Goal: Task Accomplishment & Management: Manage account settings

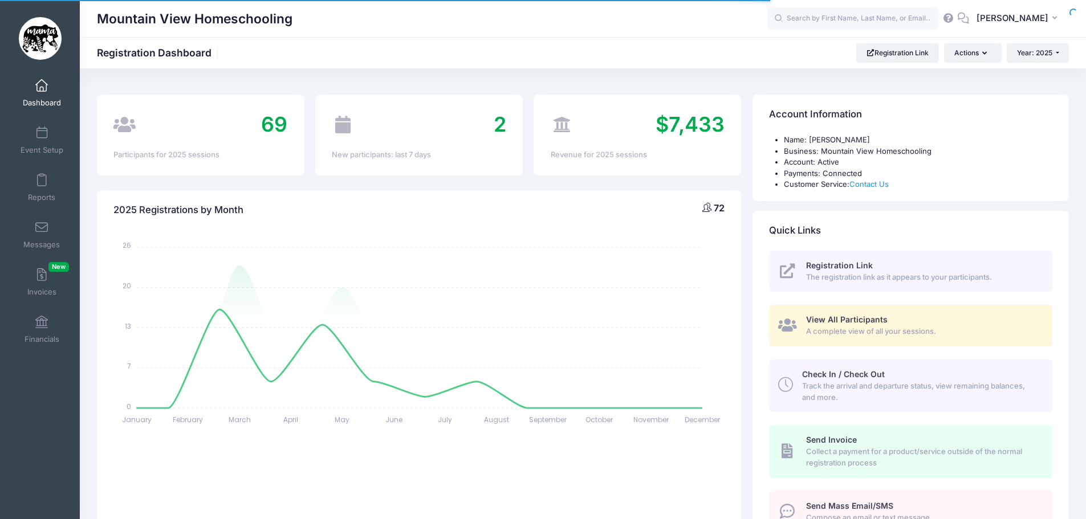
select select
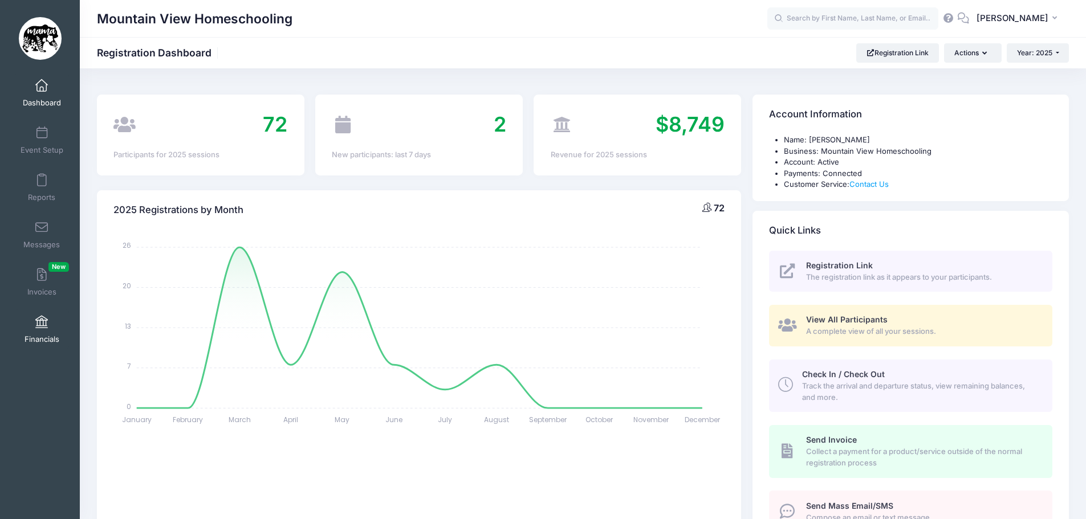
click at [42, 327] on span at bounding box center [42, 322] width 0 height 13
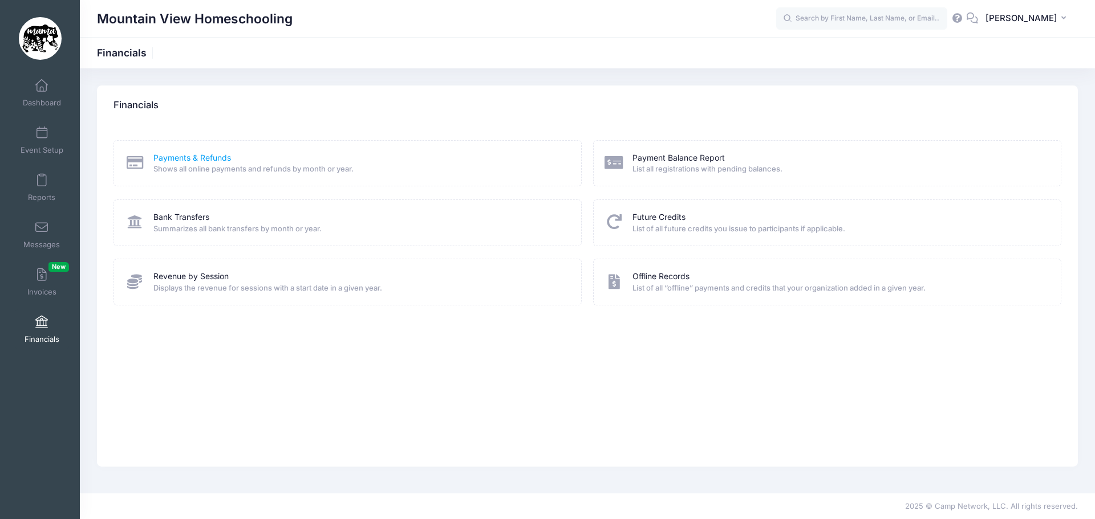
click at [191, 159] on link "Payments & Refunds" at bounding box center [192, 158] width 78 height 12
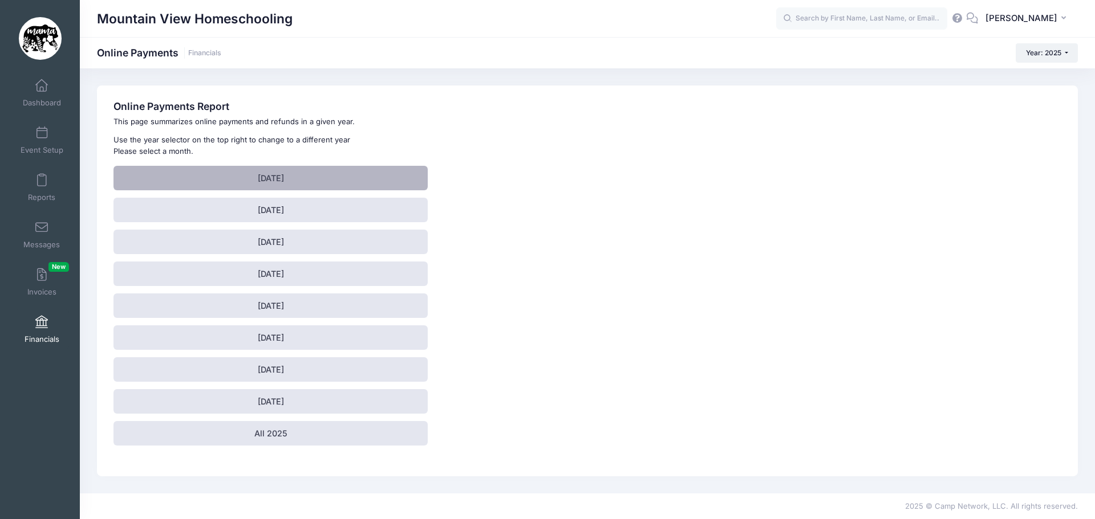
click at [312, 174] on link "[DATE]" at bounding box center [270, 178] width 314 height 25
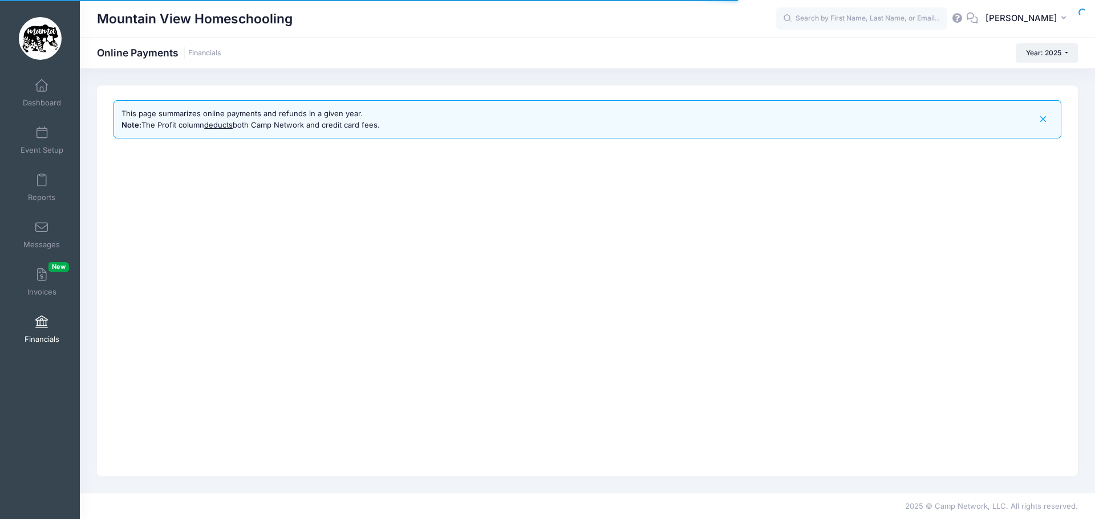
select select "10"
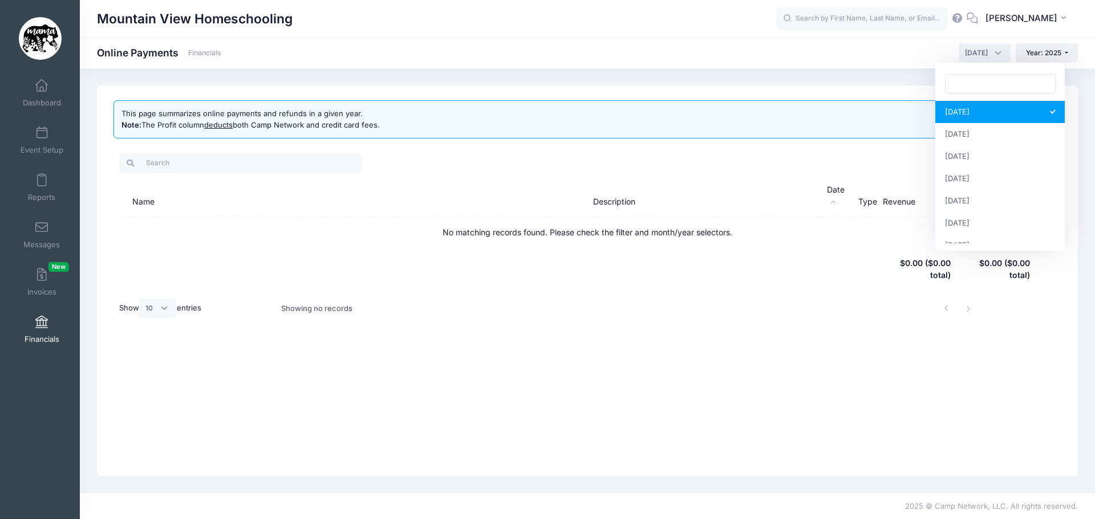
click at [991, 58] on span "[DATE]" at bounding box center [984, 52] width 52 height 19
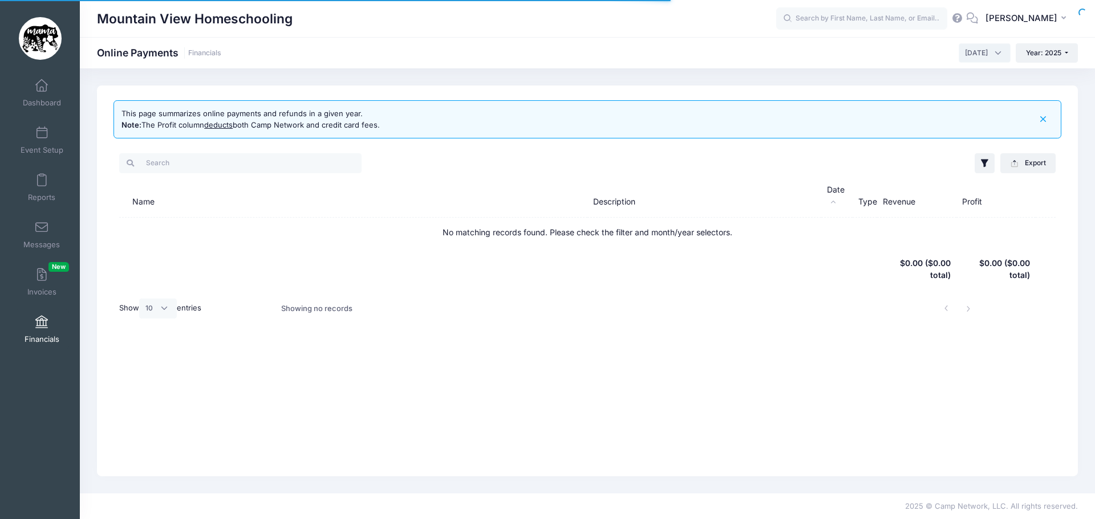
click at [969, 54] on span "February 2025" at bounding box center [976, 53] width 23 height 10
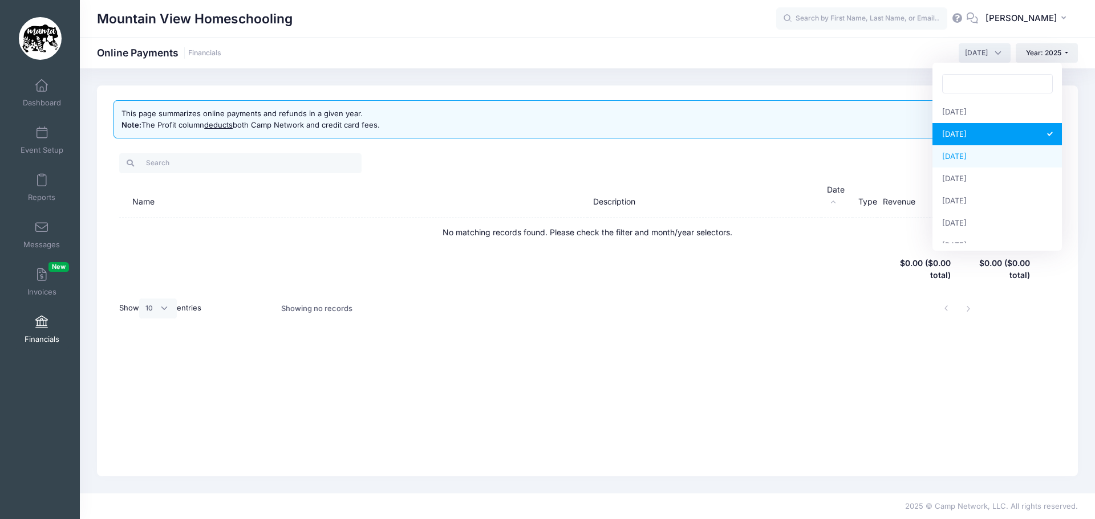
select select "3"
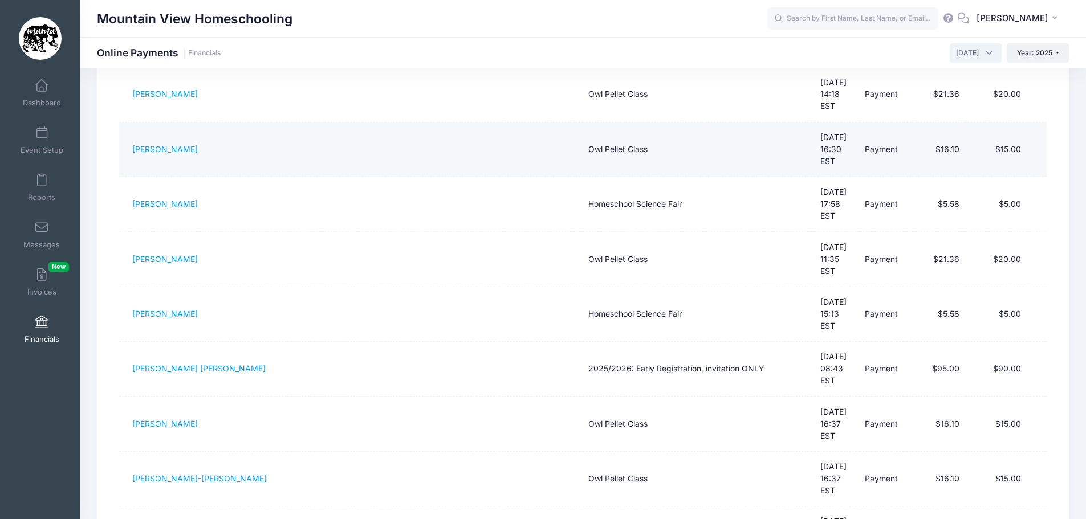
scroll to position [270, 0]
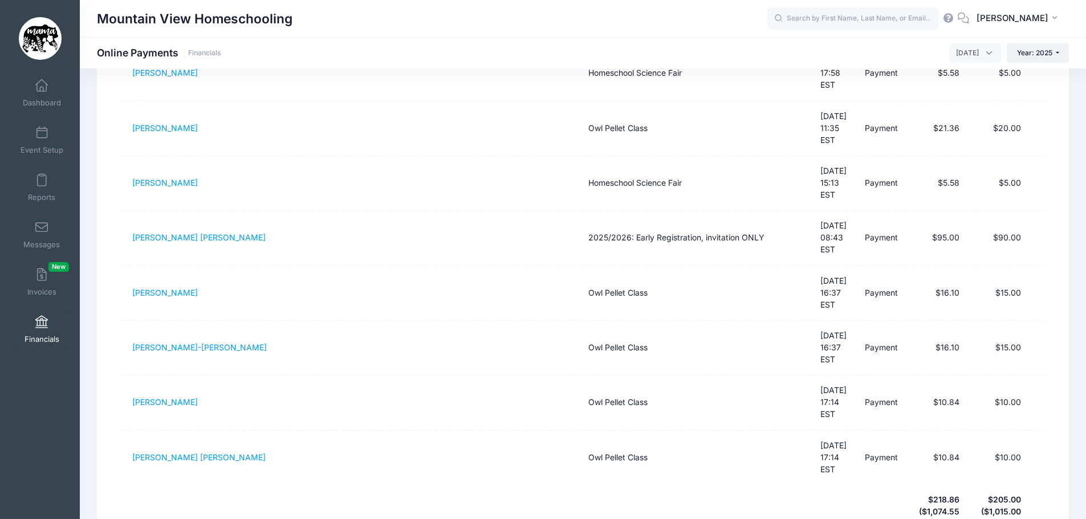
select select "50"
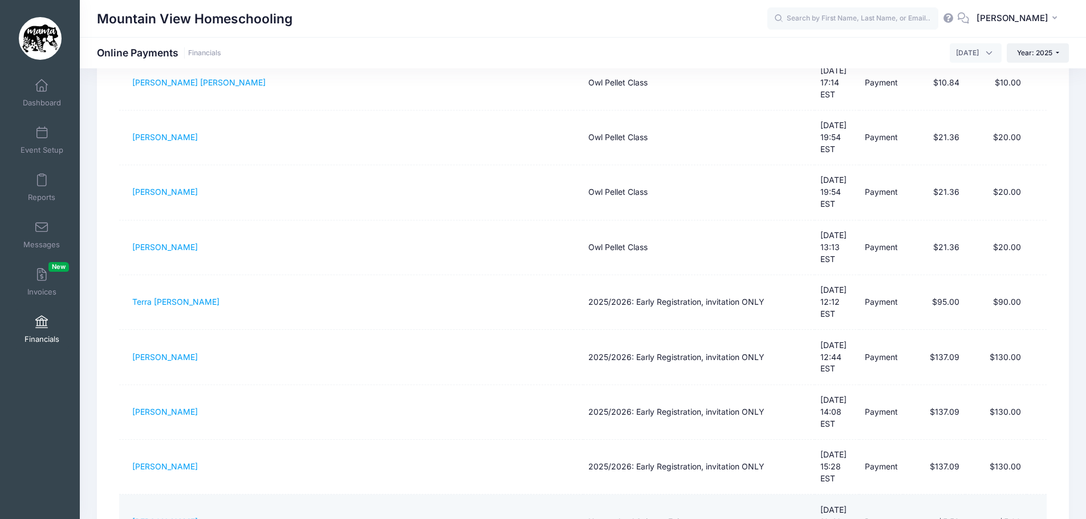
scroll to position [726, 0]
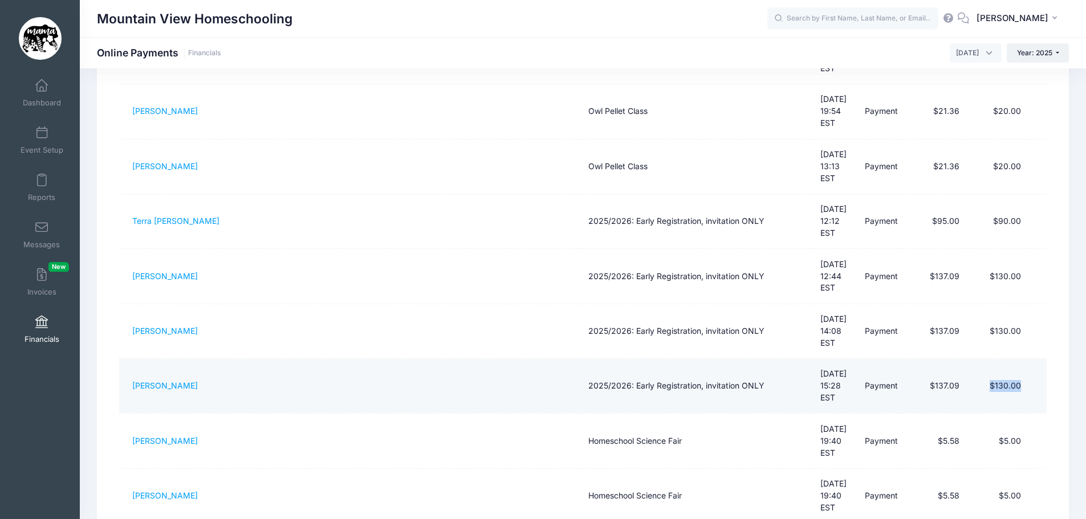
drag, startPoint x: 1027, startPoint y: 190, endPoint x: 978, endPoint y: 200, distance: 50.5
click at [978, 359] on tr "Jennifer Burns 2025/2026: Early Registration, invitation ONLY 03/30/2025 15:28 …" at bounding box center [583, 386] width 928 height 55
drag, startPoint x: 957, startPoint y: 197, endPoint x: 926, endPoint y: 200, distance: 31.5
click at [926, 359] on td "$137.09" at bounding box center [934, 386] width 62 height 55
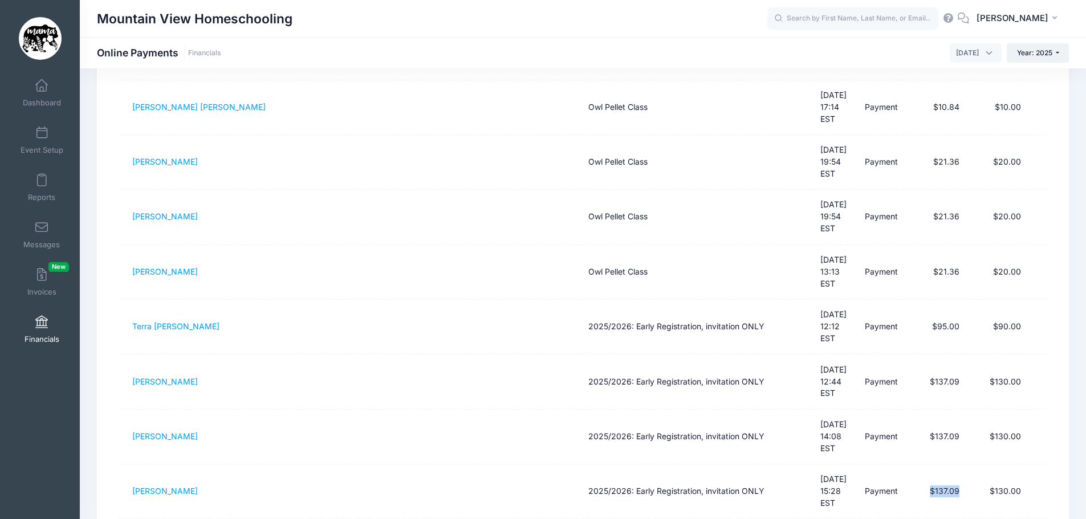
scroll to position [612, 0]
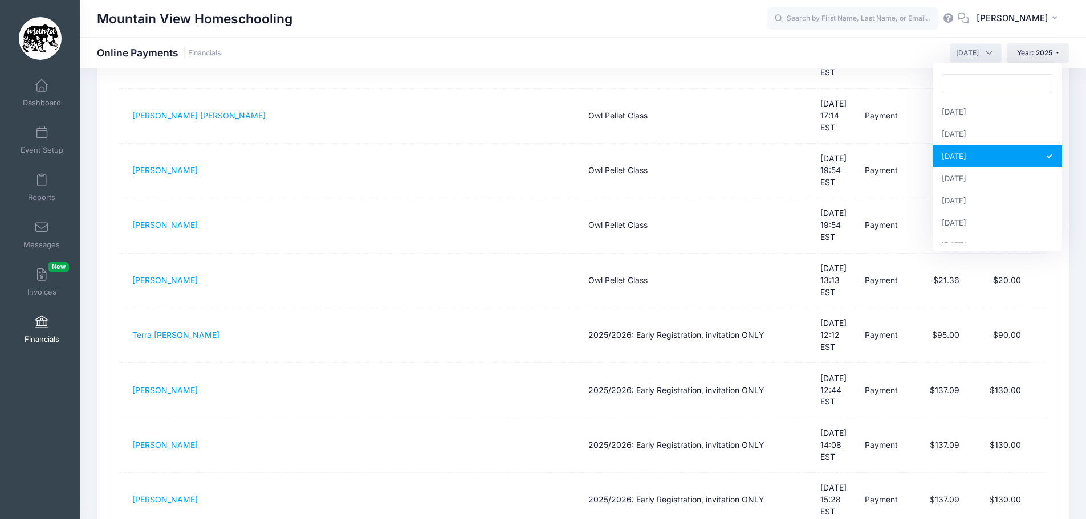
click at [975, 55] on span "March 2025" at bounding box center [967, 53] width 23 height 10
select select "6"
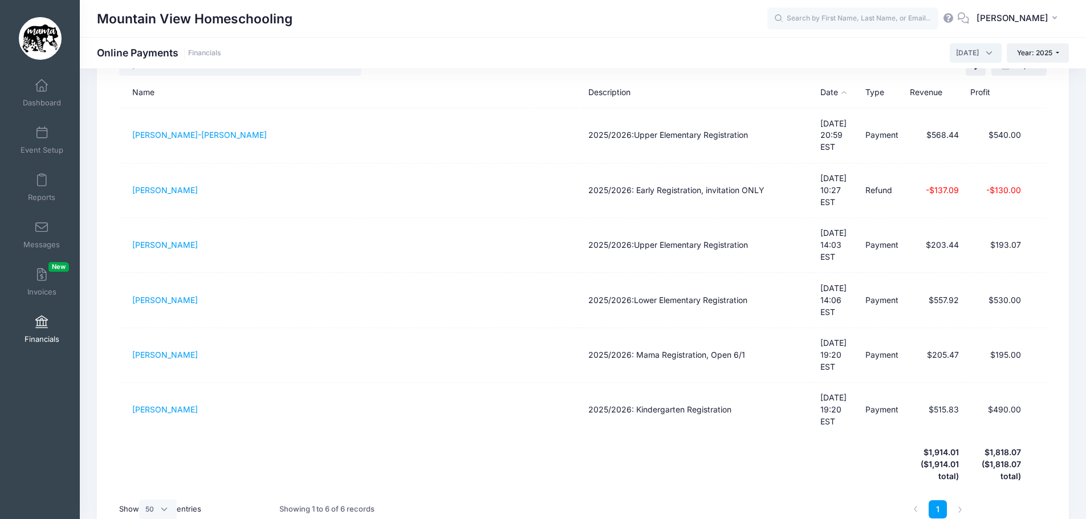
scroll to position [40, 0]
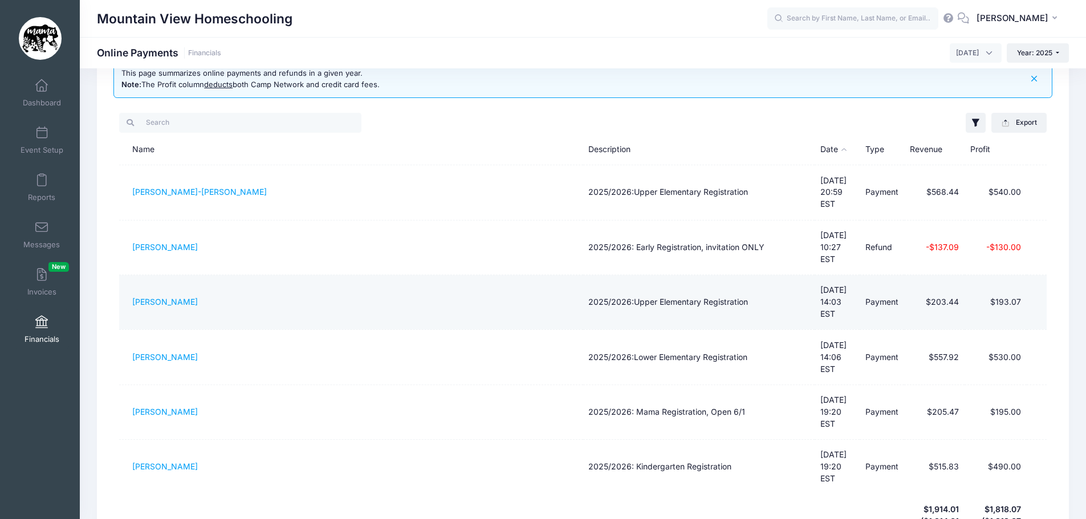
click at [165, 278] on td "Wyatt Wilson" at bounding box center [351, 302] width 464 height 55
click at [164, 297] on link "Wyatt Wilson" at bounding box center [165, 302] width 66 height 10
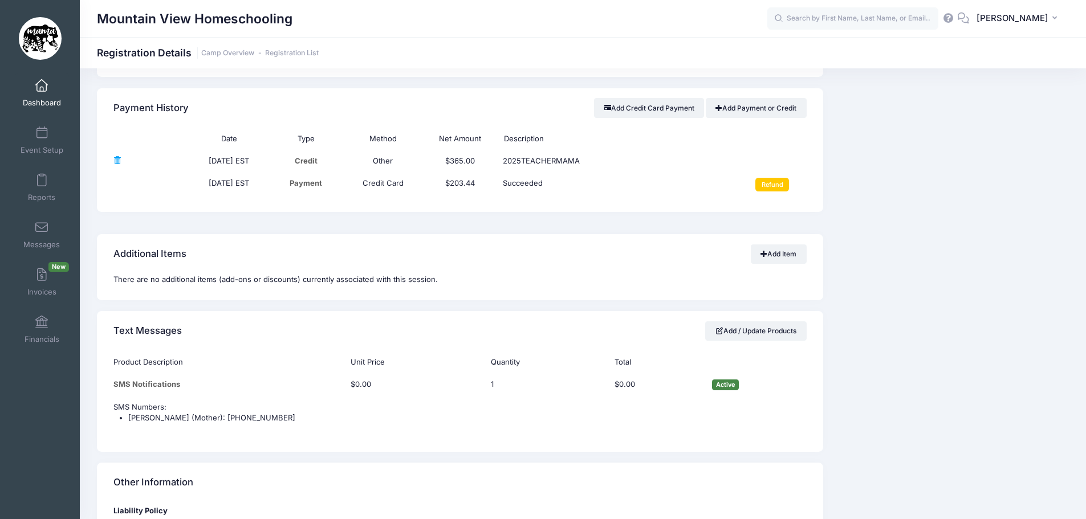
scroll to position [855, 0]
click at [239, 182] on td "06/28/2025 EST" at bounding box center [228, 185] width 77 height 25
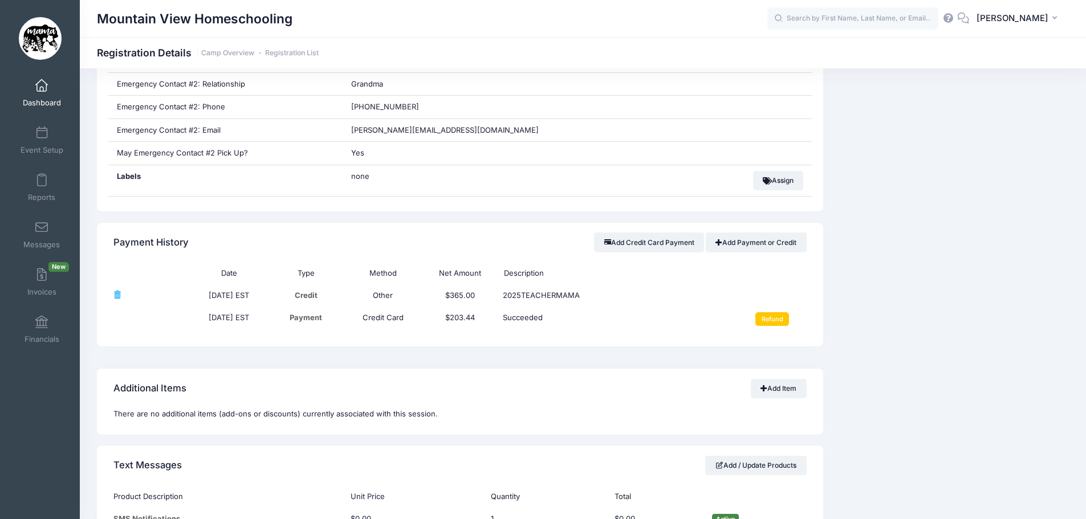
scroll to position [741, 0]
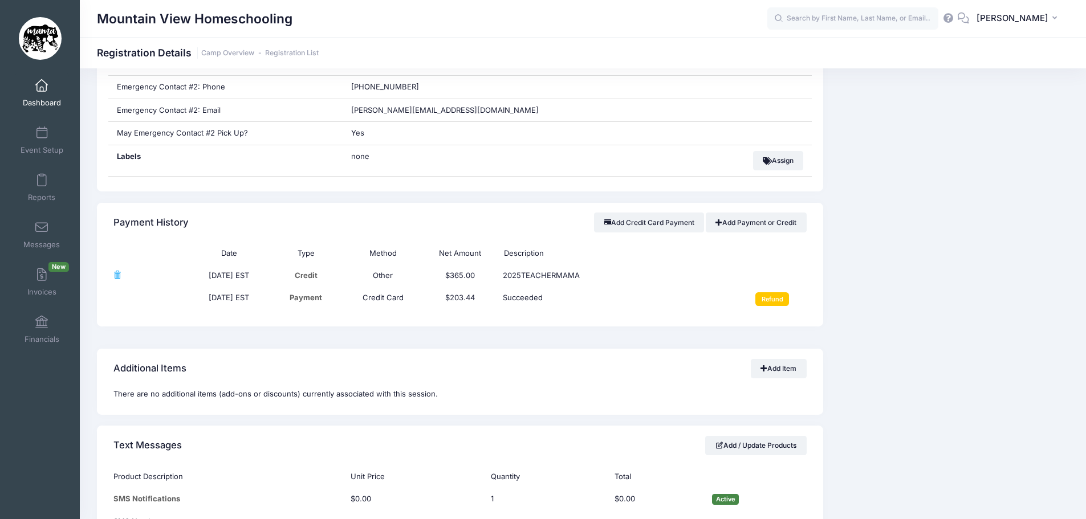
drag, startPoint x: 42, startPoint y: 279, endPoint x: 66, endPoint y: 282, distance: 24.7
click at [42, 279] on span at bounding box center [42, 275] width 0 height 13
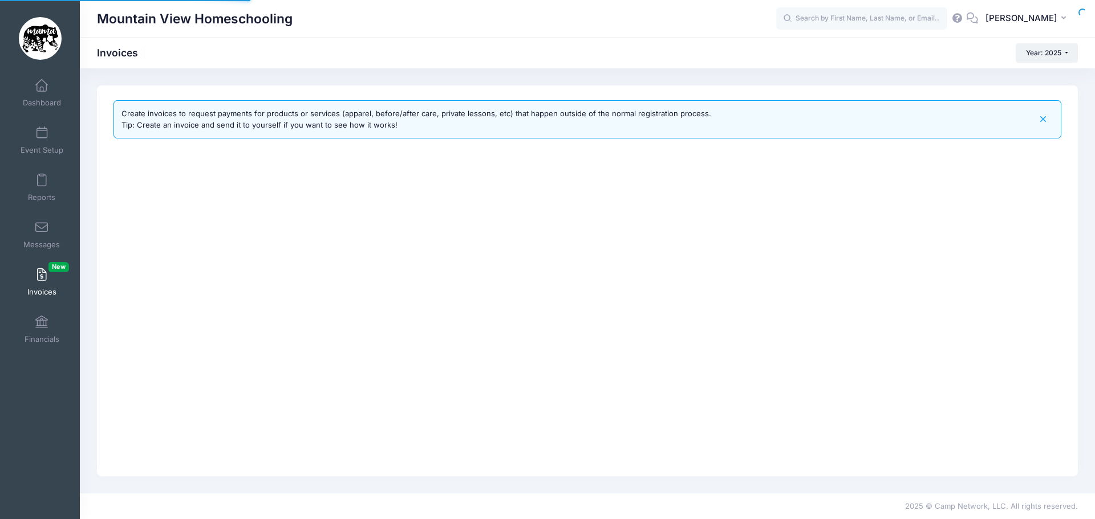
select select
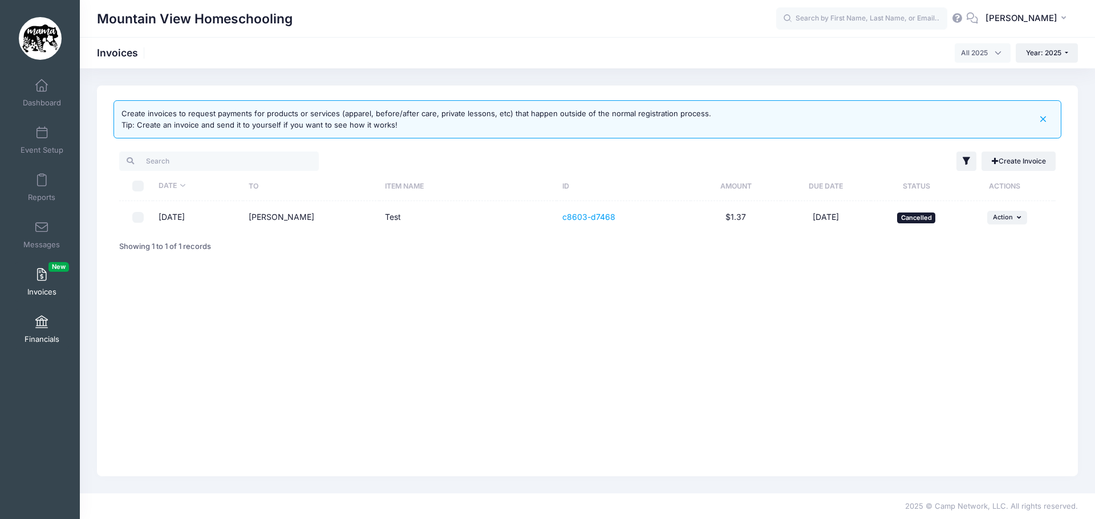
click at [40, 338] on span "Financials" at bounding box center [42, 340] width 35 height 10
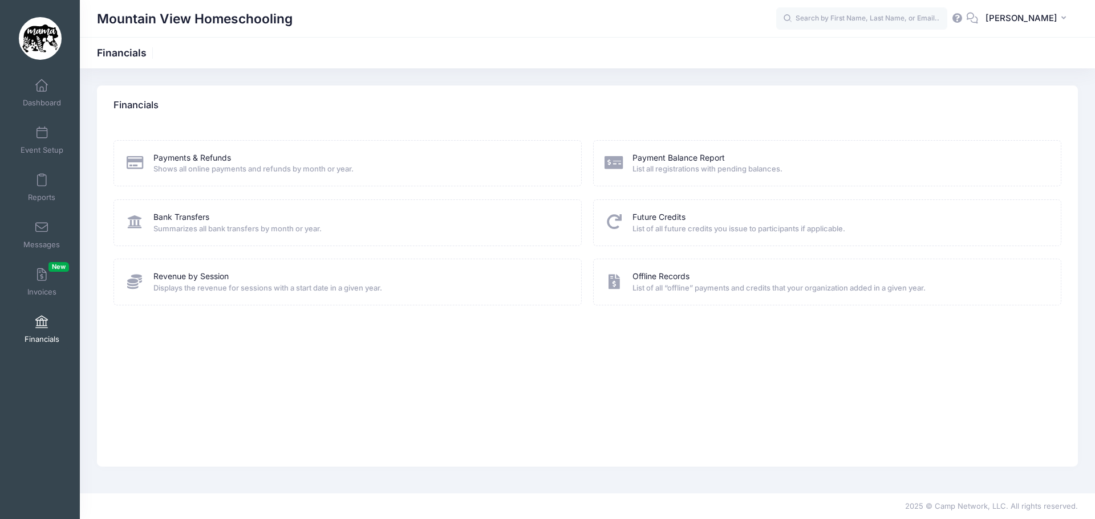
click at [168, 224] on span "Summarizes all bank transfers by month or year." at bounding box center [359, 229] width 413 height 11
click at [686, 154] on link "Payment Balance Report" at bounding box center [678, 158] width 92 height 12
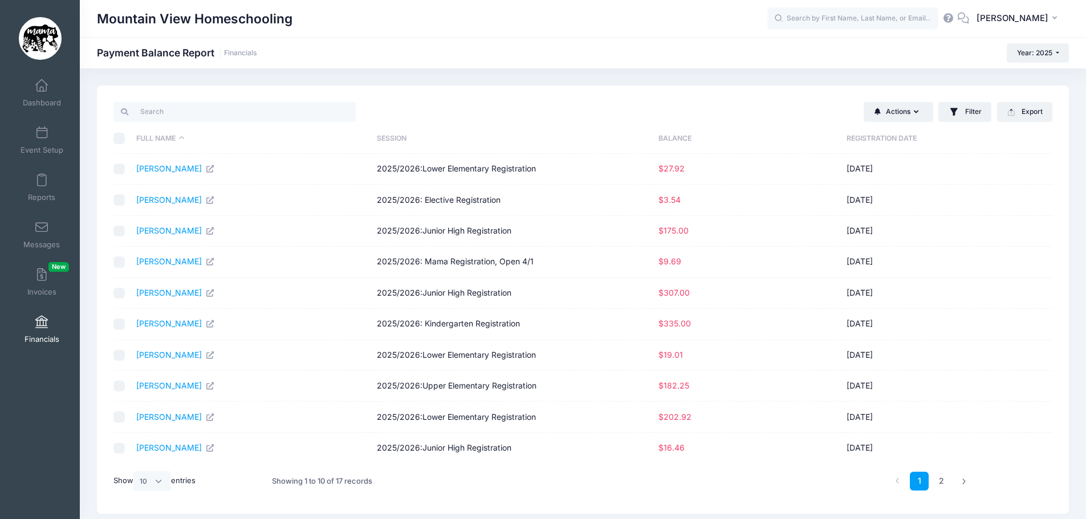
scroll to position [38, 0]
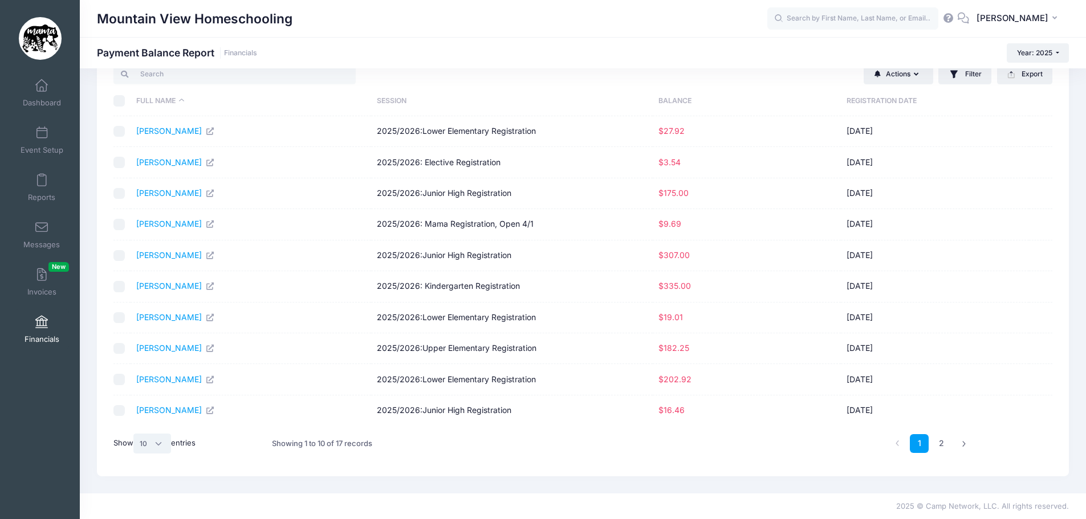
click at [160, 447] on select "All 10 25 50" at bounding box center [152, 443] width 38 height 19
click at [135, 453] on select "All 10 25 50" at bounding box center [152, 443] width 38 height 19
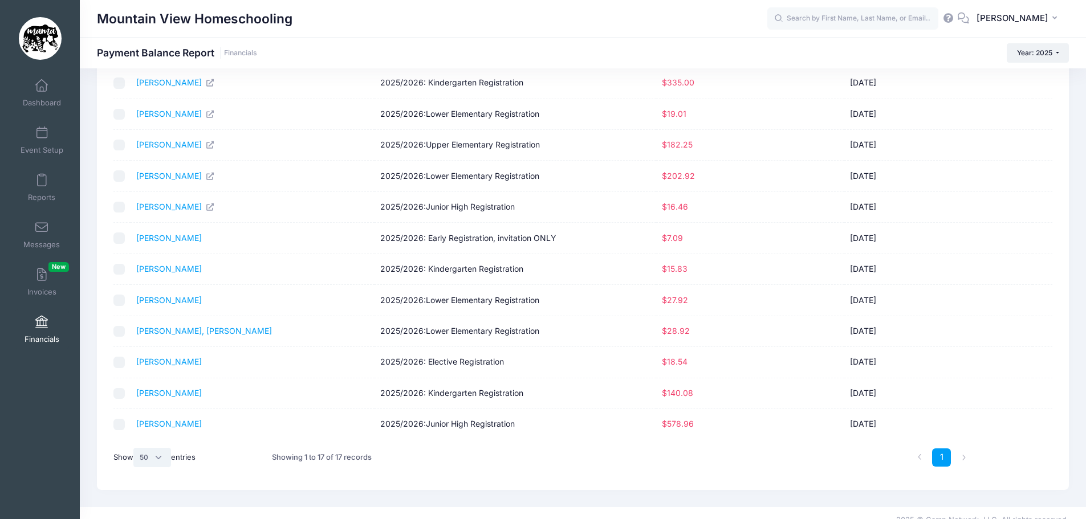
scroll to position [255, 0]
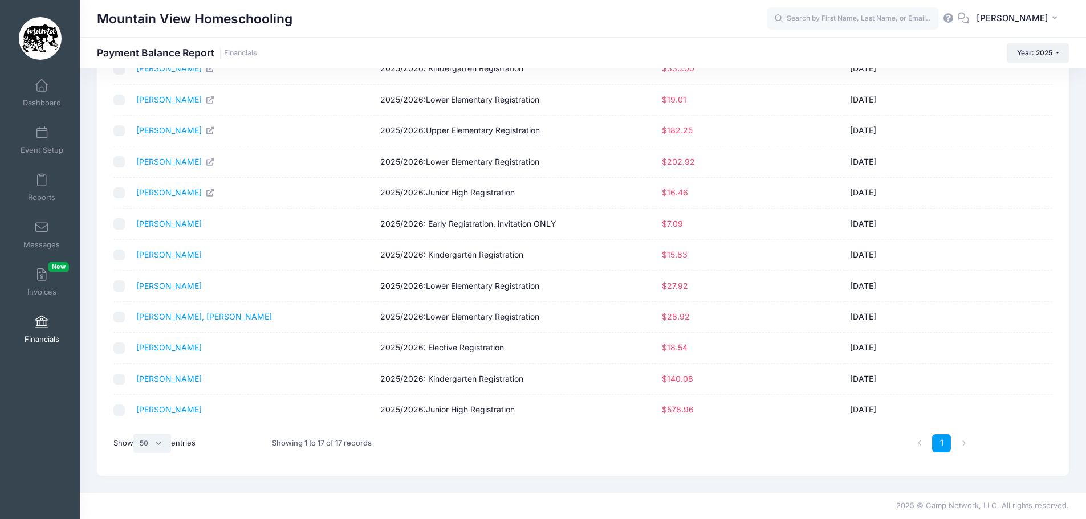
click at [165, 447] on select "All 10 25 50" at bounding box center [152, 443] width 38 height 19
select select "-1"
click at [135, 434] on select "All 10 25 50" at bounding box center [152, 443] width 38 height 19
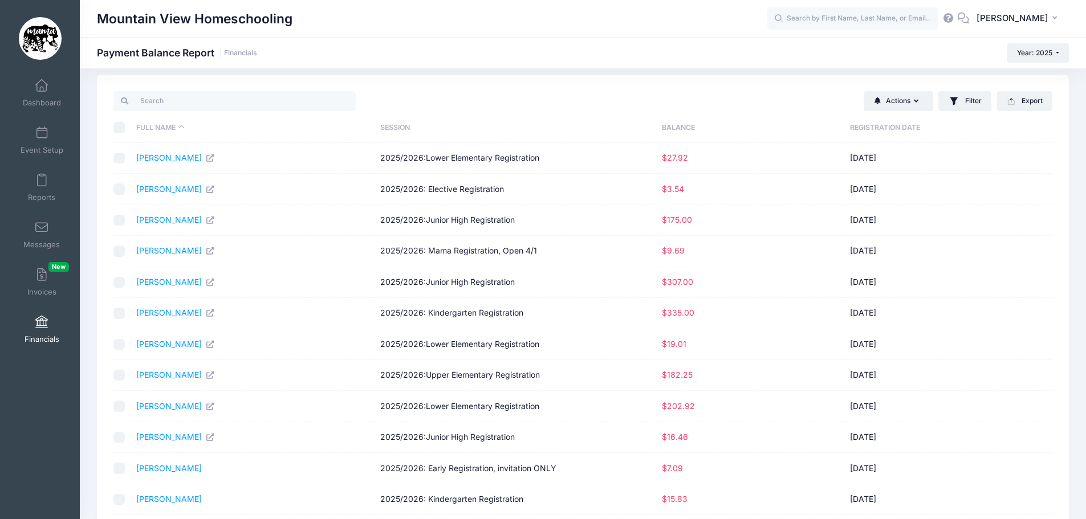
scroll to position [0, 0]
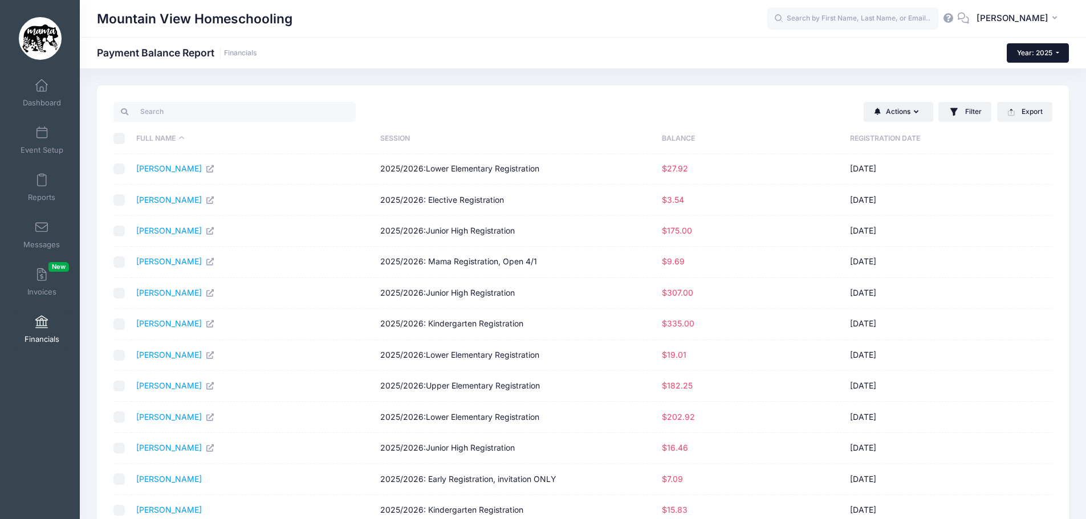
click at [1049, 56] on span "Year: 2025" at bounding box center [1034, 52] width 35 height 9
click at [596, 75] on div "Mountain View Homeschooling Payment Balance Report Financials Year: 2025 Year: …" at bounding box center [583, 408] width 1006 height 680
click at [42, 327] on span at bounding box center [42, 322] width 0 height 13
